Goal: Information Seeking & Learning: Check status

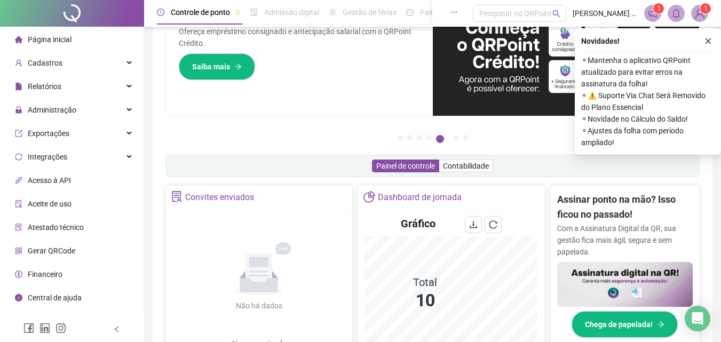
scroll to position [53, 0]
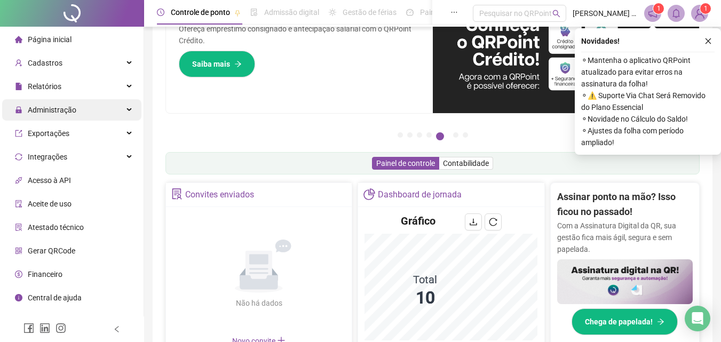
click at [73, 110] on span "Administração" at bounding box center [52, 110] width 49 height 9
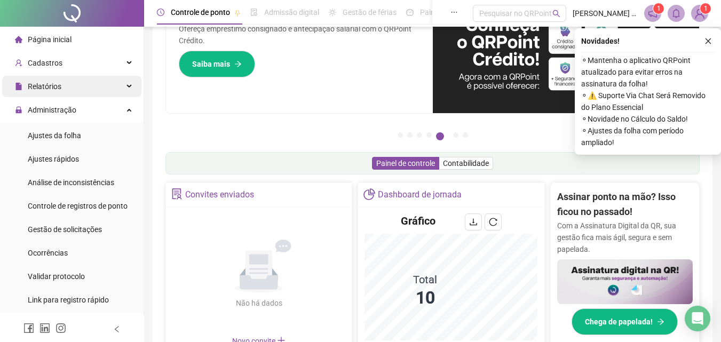
click at [54, 91] on span "Relatórios" at bounding box center [38, 86] width 46 height 21
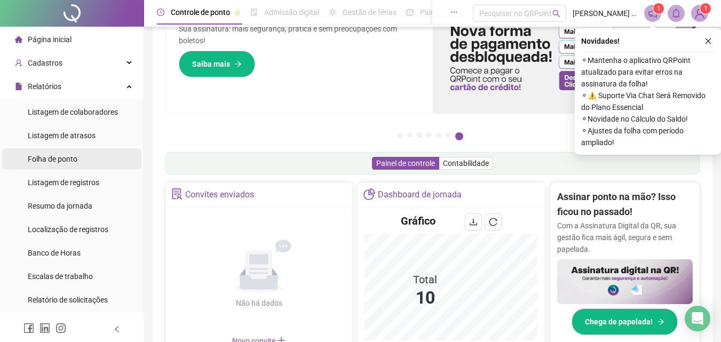
click at [65, 158] on span "Folha de ponto" at bounding box center [53, 159] width 50 height 9
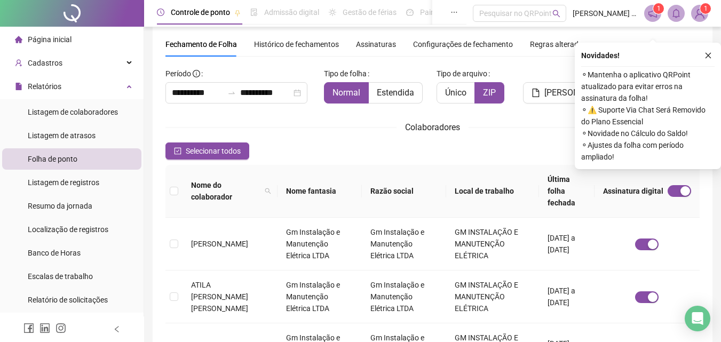
scroll to position [48, 0]
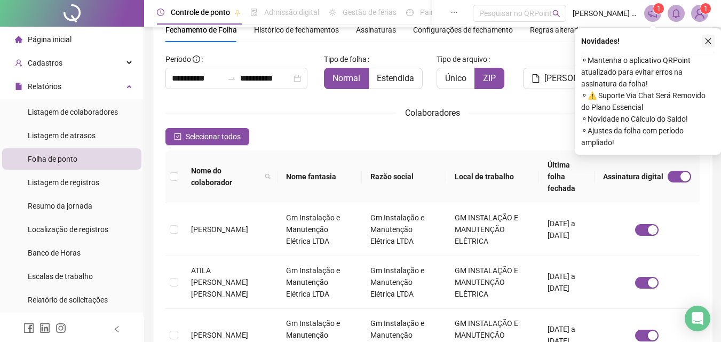
click at [710, 43] on icon "close" at bounding box center [709, 41] width 6 height 6
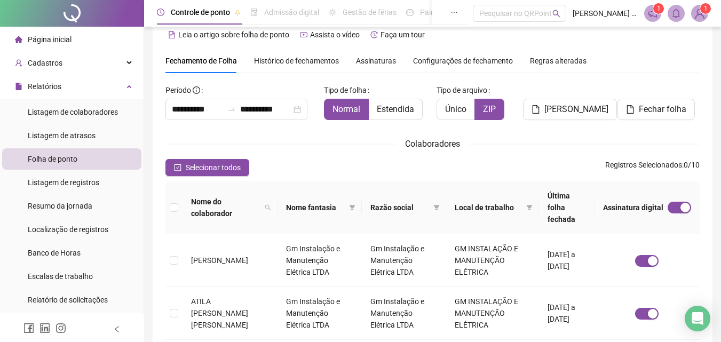
scroll to position [0, 0]
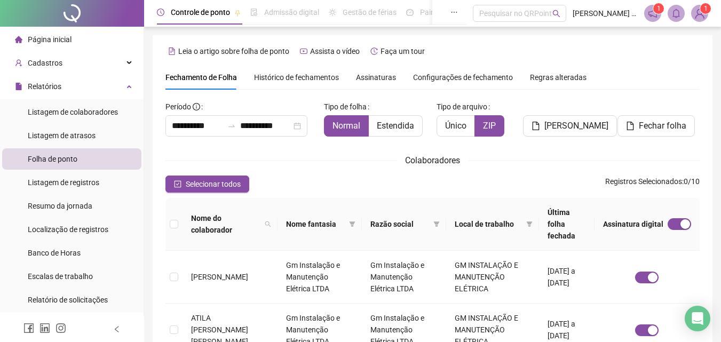
click at [486, 77] on span "Configurações de fechamento" at bounding box center [463, 77] width 100 height 7
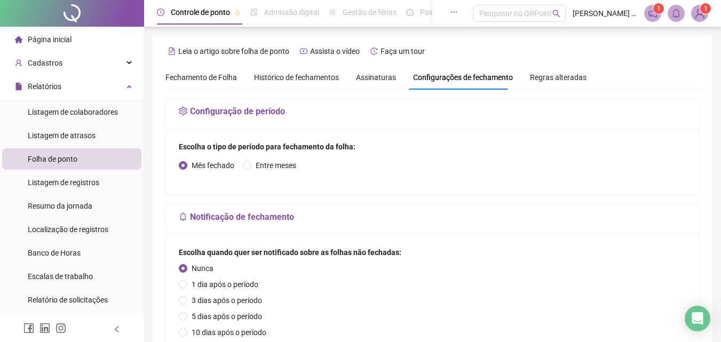
click at [374, 74] on span "Assinaturas" at bounding box center [376, 77] width 40 height 7
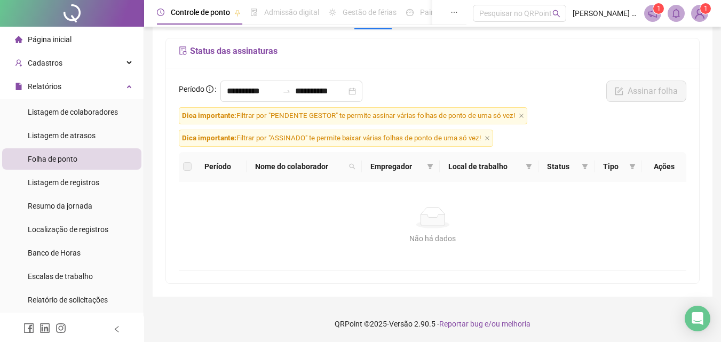
scroll to position [61, 0]
click at [356, 91] on icon "close-circle" at bounding box center [352, 90] width 7 height 7
click at [347, 93] on input at bounding box center [320, 90] width 51 height 13
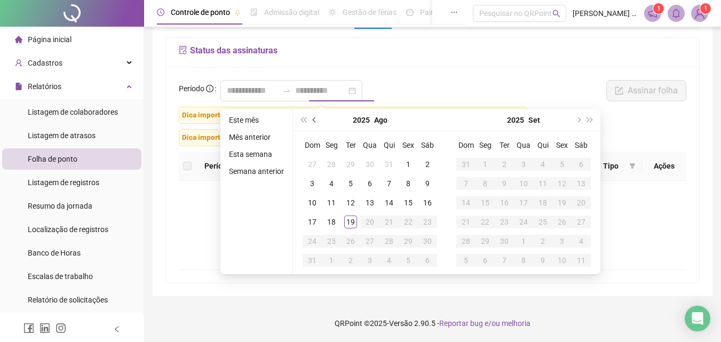
click at [313, 120] on span "prev-year" at bounding box center [315, 119] width 5 height 5
type input "**********"
click at [349, 162] on div "1" at bounding box center [350, 164] width 13 height 13
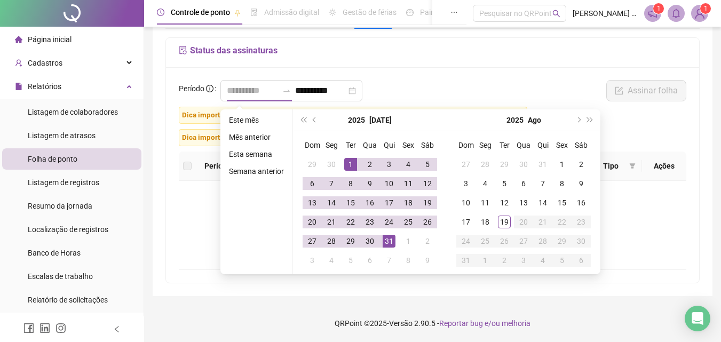
click at [390, 233] on td "31" at bounding box center [389, 241] width 19 height 19
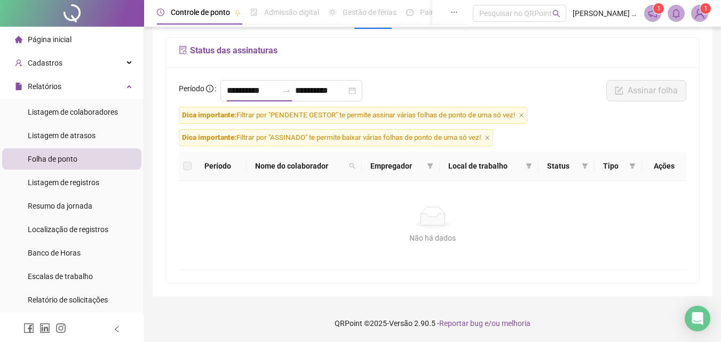
type input "**********"
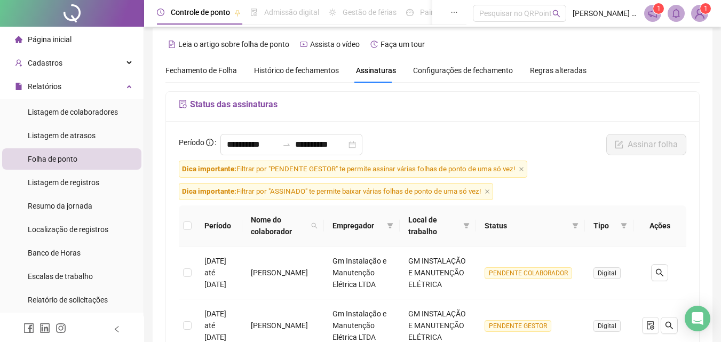
scroll to position [0, 0]
